Goal: Check status

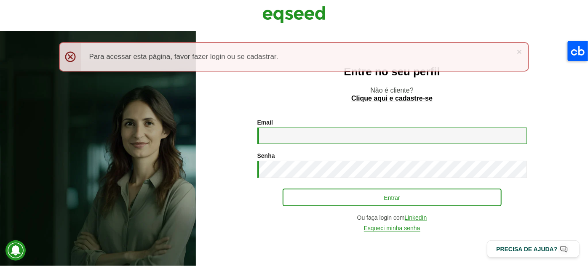
type input "**********"
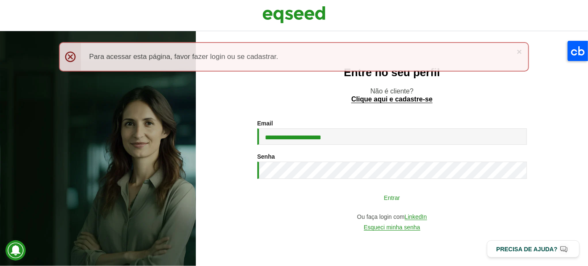
click at [340, 198] on button "Entrar" at bounding box center [392, 198] width 219 height 16
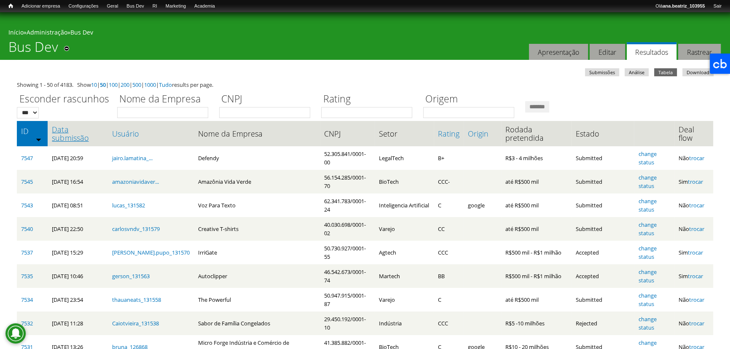
click at [64, 139] on link "Data submissão" at bounding box center [77, 133] width 51 height 17
